Goal: Task Accomplishment & Management: Manage account settings

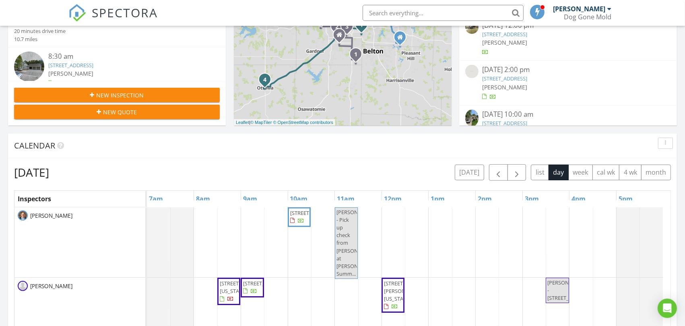
scroll to position [747, 699]
click at [516, 172] on span "button" at bounding box center [517, 173] width 10 height 10
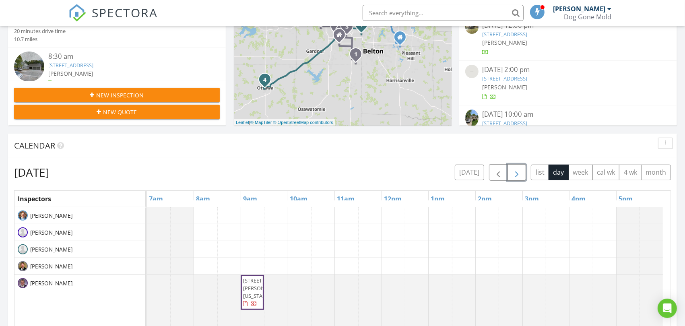
click at [516, 172] on span "button" at bounding box center [517, 173] width 10 height 10
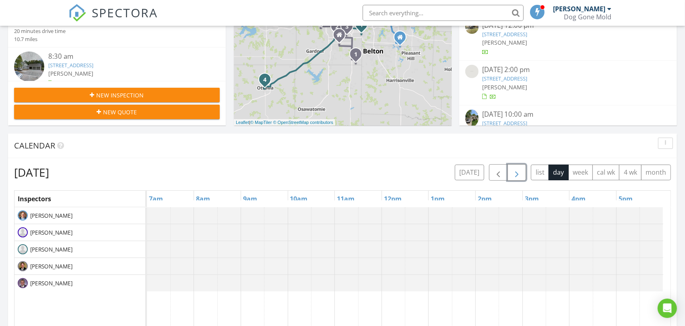
click at [516, 172] on span "button" at bounding box center [517, 173] width 10 height 10
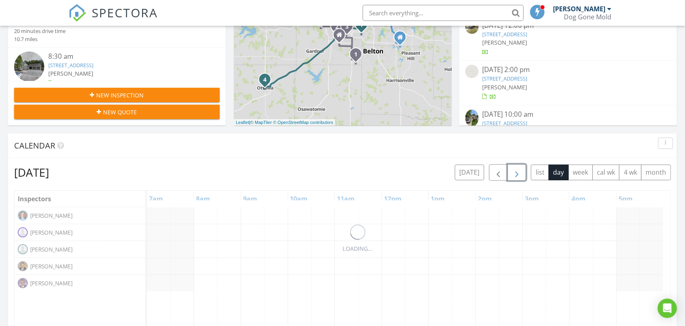
click at [516, 172] on span "button" at bounding box center [517, 173] width 10 height 10
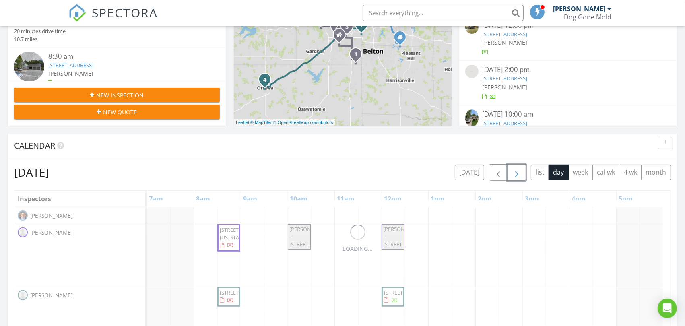
click at [516, 172] on span "button" at bounding box center [517, 173] width 10 height 10
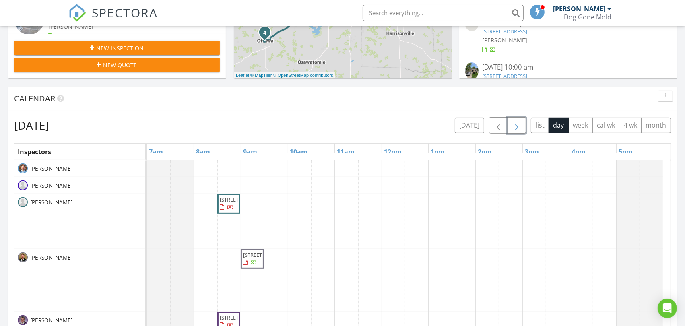
scroll to position [400, 0]
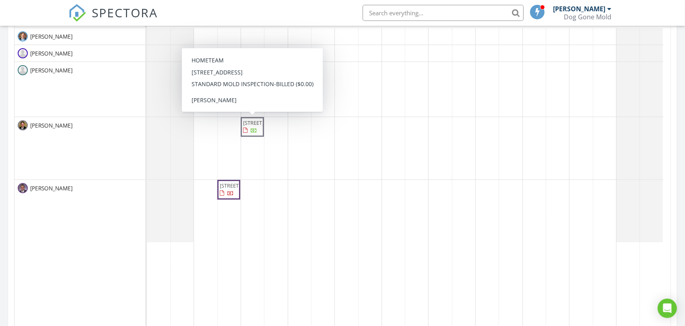
click at [248, 126] on span "14724 Maple St, Overland Park 66223" at bounding box center [265, 122] width 45 height 7
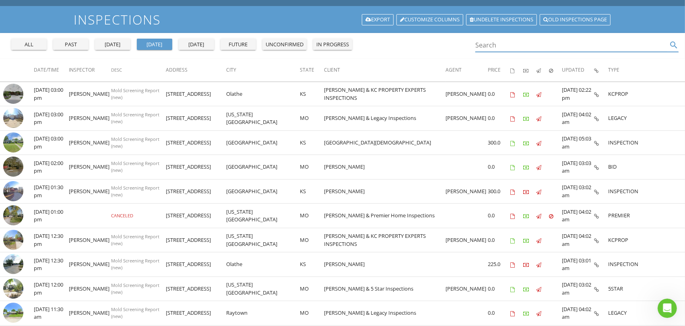
click at [505, 46] on input "Search" at bounding box center [572, 45] width 192 height 13
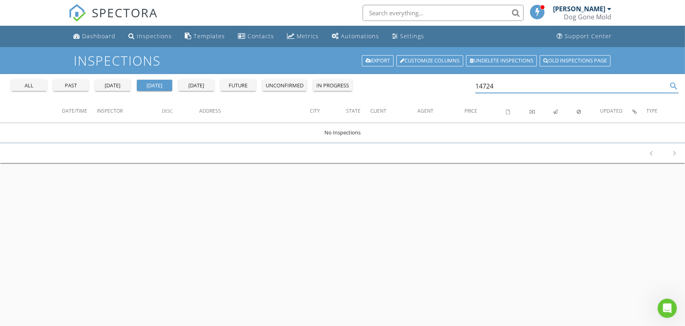
type input "14724"
click at [32, 85] on div "all" at bounding box center [28, 86] width 29 height 8
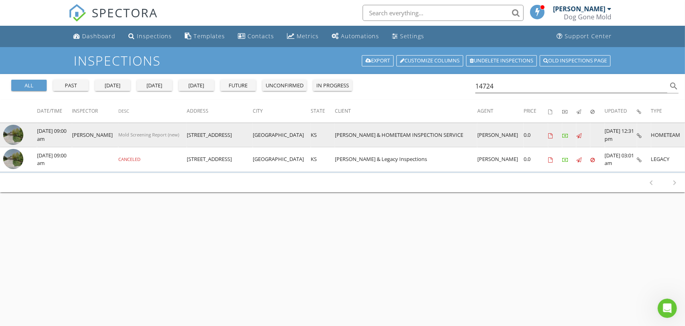
click at [10, 133] on img at bounding box center [13, 135] width 20 height 20
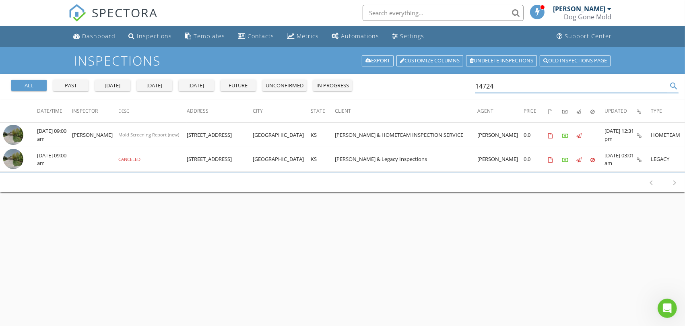
drag, startPoint x: 512, startPoint y: 89, endPoint x: 416, endPoint y: 83, distance: 96.1
click at [416, 83] on div "all past yesterday today tomorrow future unconfirmed in progress 14724 search" at bounding box center [342, 87] width 685 height 26
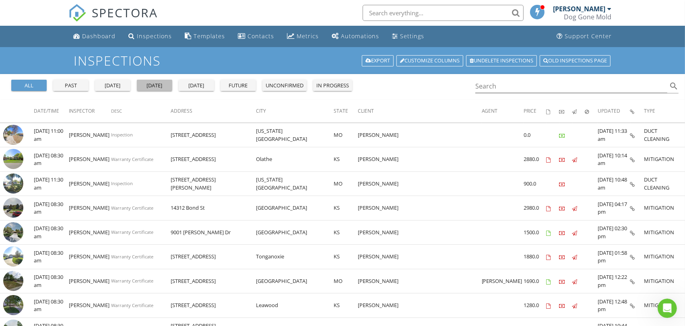
click at [157, 85] on div "today" at bounding box center [154, 86] width 29 height 8
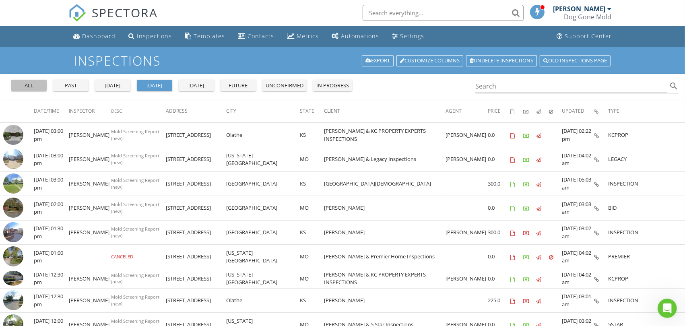
click at [33, 89] on button "all" at bounding box center [28, 85] width 35 height 11
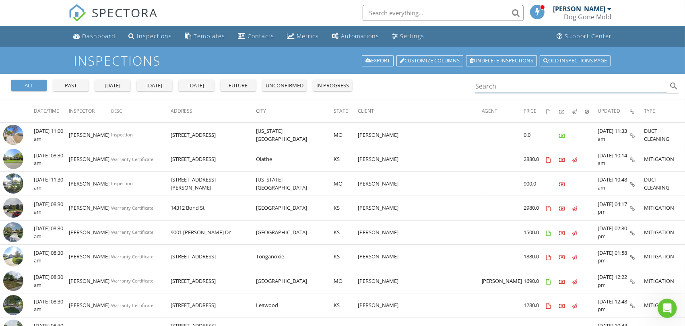
click at [501, 83] on input "Search" at bounding box center [572, 86] width 192 height 13
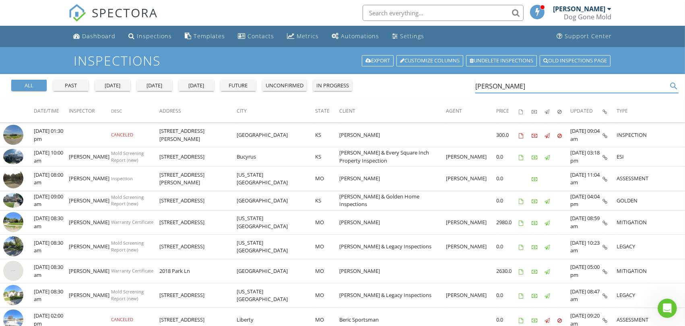
type input "eric"
drag, startPoint x: 502, startPoint y: 85, endPoint x: 413, endPoint y: 85, distance: 89.0
click at [413, 85] on div "all past yesterday today tomorrow future unconfirmed in progress eric search" at bounding box center [342, 87] width 685 height 26
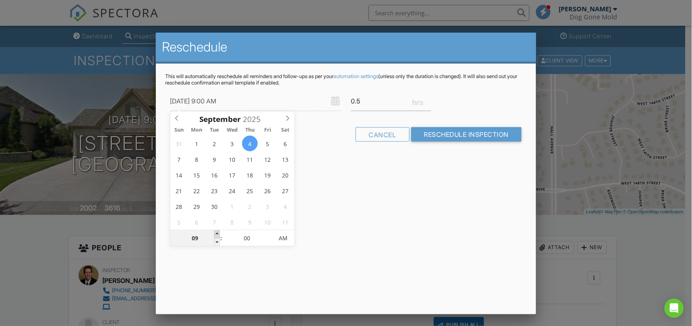
type input "[DATE] 10:00 AM"
type input "10"
click at [218, 234] on span at bounding box center [217, 234] width 6 height 8
type input "09/04/2025 9:55 AM"
type input "09"
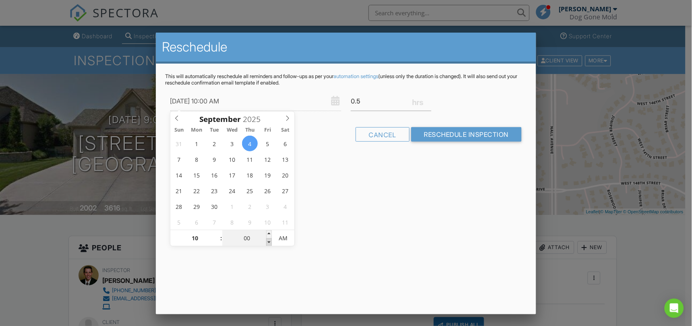
type input "55"
click at [268, 242] on span at bounding box center [269, 242] width 6 height 8
type input "09/04/2025 9:50 AM"
type input "50"
click at [268, 242] on span at bounding box center [269, 242] width 6 height 8
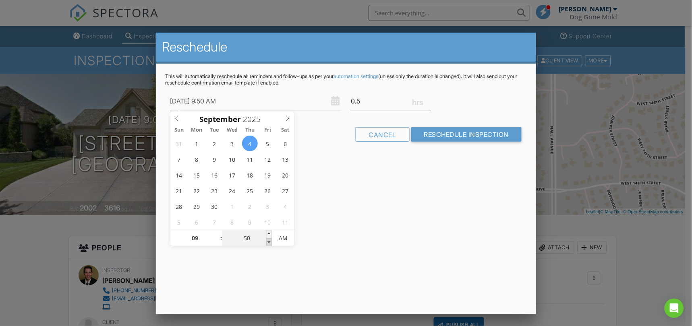
type input "09/04/2025 9:45 AM"
type input "45"
click at [268, 242] on span at bounding box center [269, 242] width 6 height 8
type input "09/04/2025 9:50 AM"
type input "50"
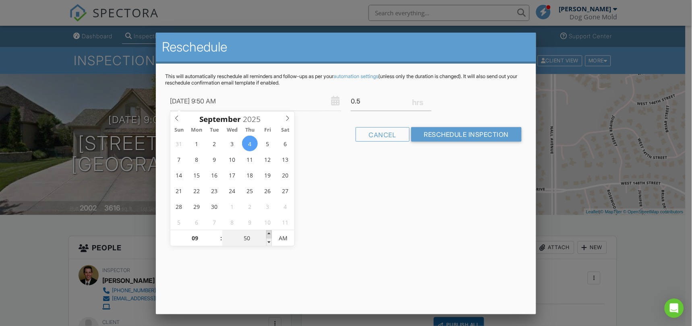
click at [267, 232] on span at bounding box center [269, 234] width 6 height 8
type input "09/04/2025 9:55 AM"
type input "55"
click at [267, 232] on span at bounding box center [269, 234] width 6 height 8
type input "09/04/2025 10:00 AM"
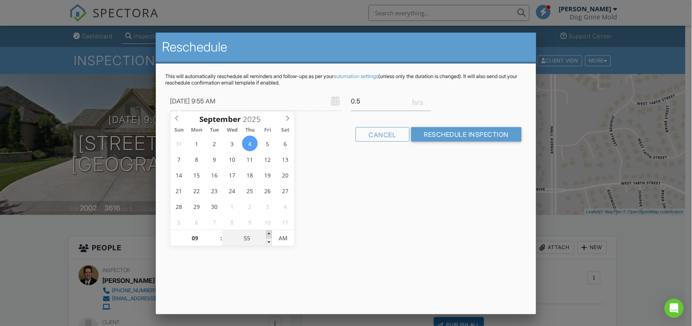
type input "10"
type input "00"
click at [267, 232] on span at bounding box center [269, 234] width 6 height 8
type input "09/04/2025 10:05 AM"
type input "05"
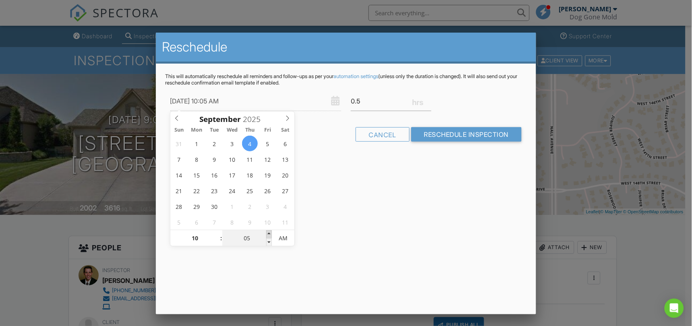
click at [267, 232] on span at bounding box center [269, 234] width 6 height 8
type input "09/04/2025 10:10 AM"
type input "10"
click at [267, 232] on span at bounding box center [269, 234] width 6 height 8
type input "09/04/2025 10:15 AM"
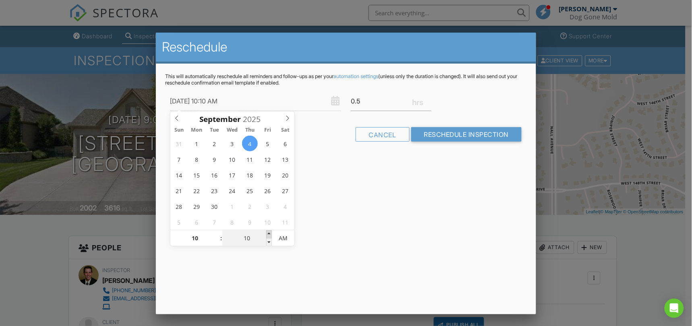
type input "15"
click at [267, 232] on span at bounding box center [269, 234] width 6 height 8
type input "09/04/2025 10:20 AM"
type input "20"
click at [267, 232] on span at bounding box center [269, 234] width 6 height 8
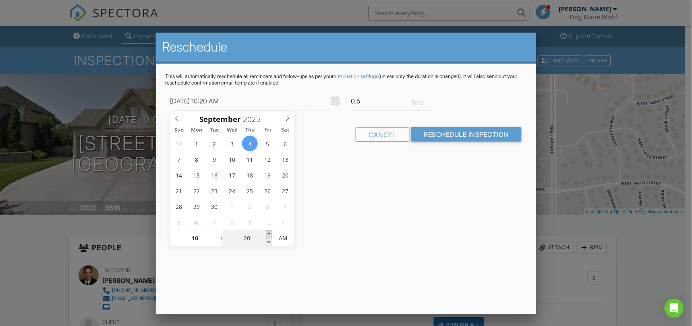
type input "09/04/2025 10:25 AM"
type input "25"
click at [267, 232] on span at bounding box center [269, 234] width 6 height 8
type input "09/04/2025 10:30 AM"
type input "30"
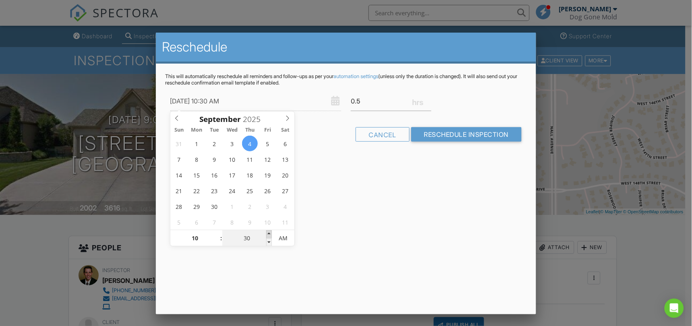
click at [267, 232] on span at bounding box center [269, 234] width 6 height 8
click at [461, 134] on input "Reschedule Inspection" at bounding box center [466, 134] width 111 height 14
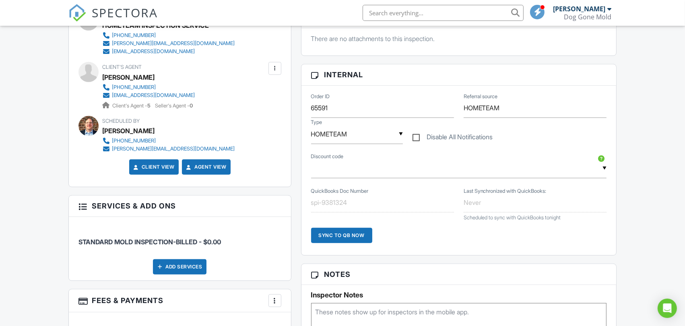
scroll to position [492, 0]
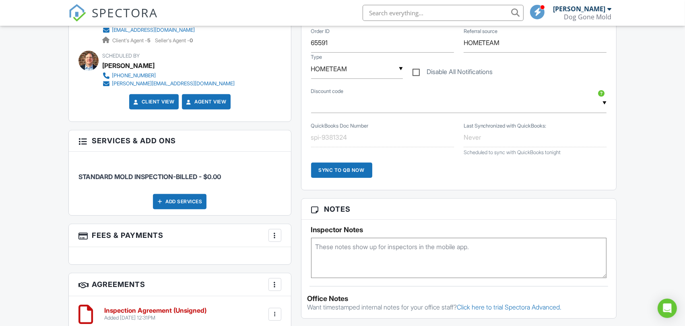
click at [359, 249] on textarea at bounding box center [459, 258] width 296 height 40
click at [458, 261] on textarea "FIRM TIME AT 10:30. Client is allergic to dogs, so we will attend at 10:30am" at bounding box center [459, 258] width 296 height 40
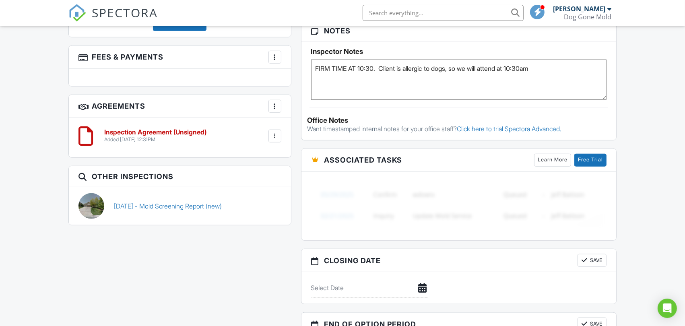
scroll to position [760, 0]
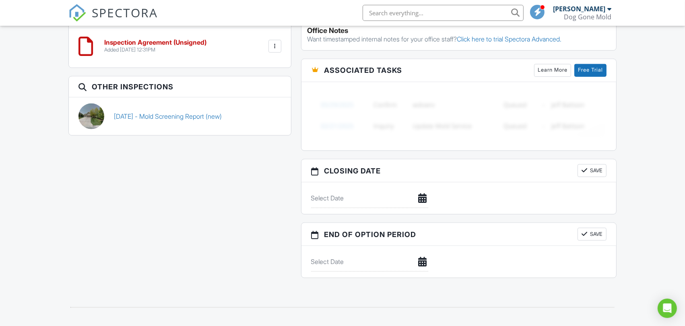
type textarea "FIRM TIME AT 10:30. Client is allergic to dogs, so we will attend at 10:30am"
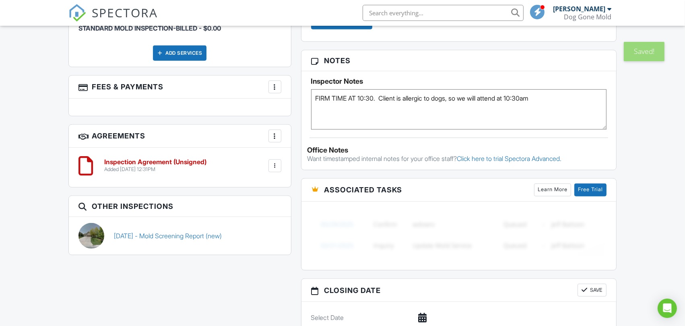
scroll to position [581, 0]
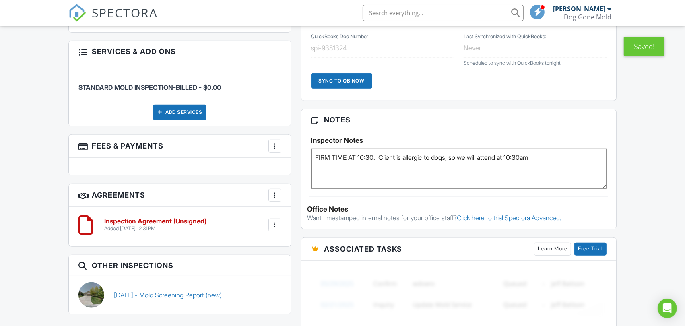
drag, startPoint x: 551, startPoint y: 157, endPoint x: 167, endPoint y: 157, distance: 383.8
click at [167, 157] on div "All emails and texts are disabled for this inspection! All emails and texts hav…" at bounding box center [343, 59] width 558 height 811
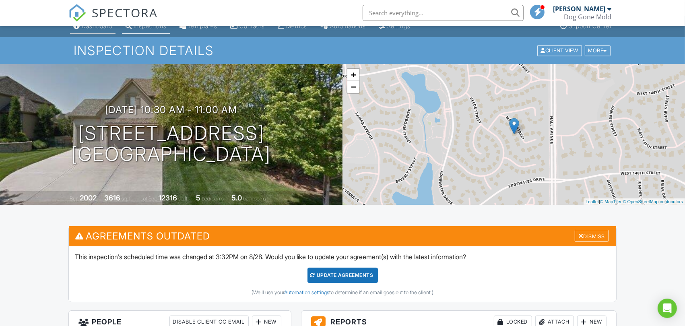
scroll to position [0, 0]
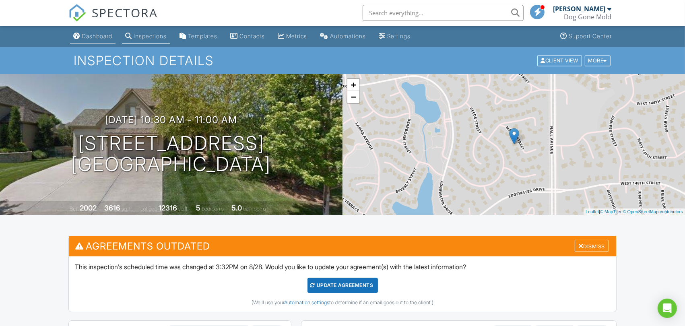
click at [91, 40] on link "Dashboard" at bounding box center [93, 36] width 46 height 15
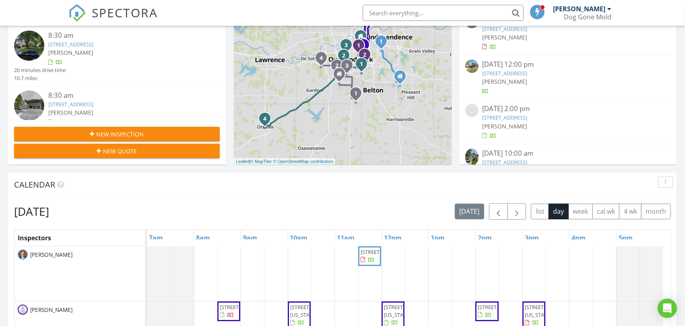
scroll to position [223, 0]
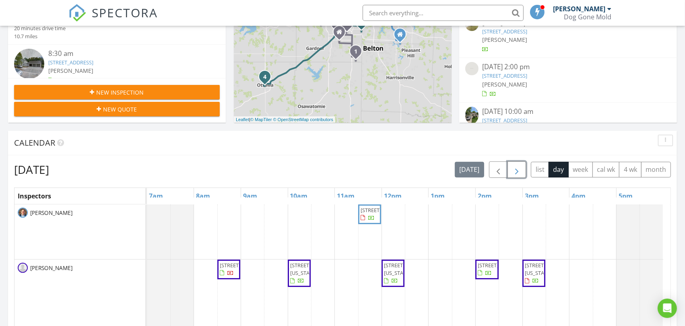
click at [513, 169] on span "button" at bounding box center [517, 170] width 10 height 10
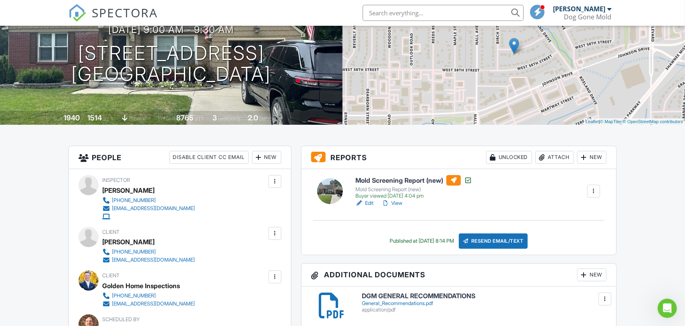
scroll to position [89, 0]
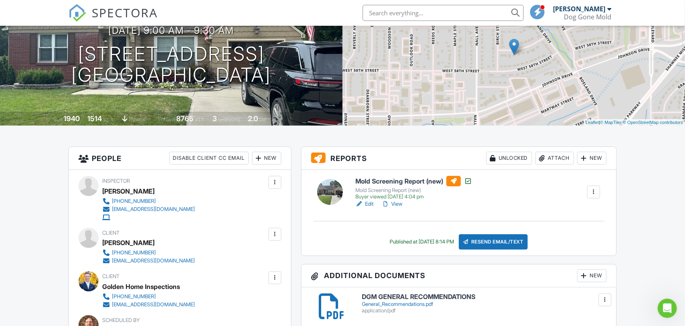
click at [401, 203] on link "View" at bounding box center [392, 204] width 21 height 8
